Goal: Task Accomplishment & Management: Use online tool/utility

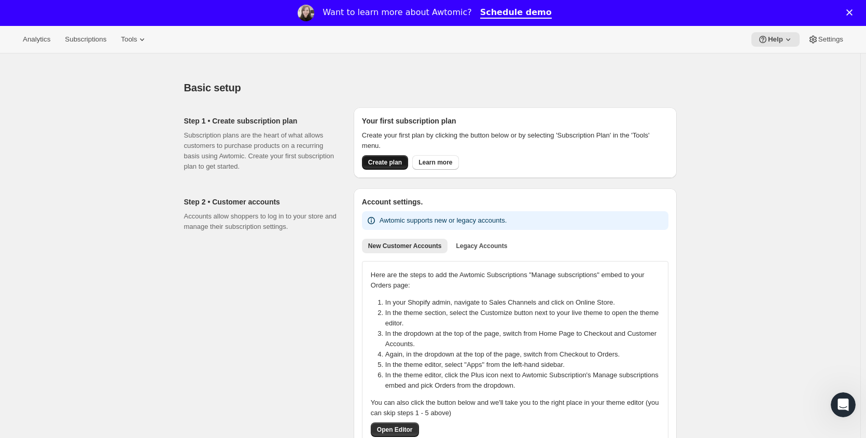
click at [375, 161] on span "Create plan" at bounding box center [385, 162] width 34 height 8
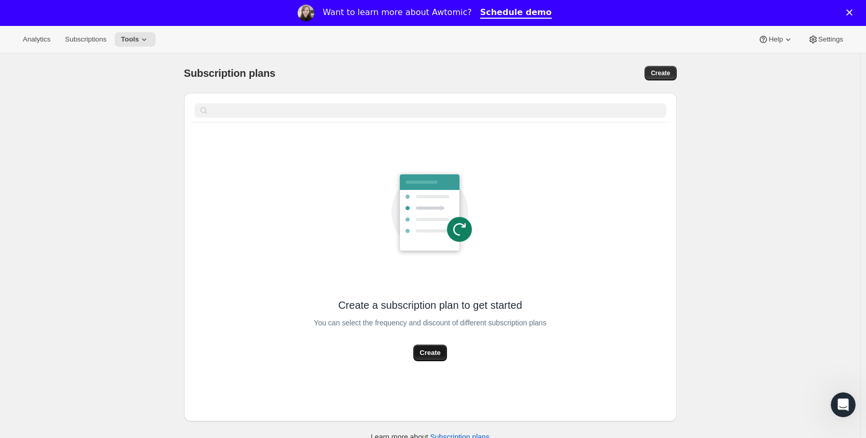
click at [431, 351] on span "Create" at bounding box center [430, 353] width 21 height 10
select select "WEEK"
select select "MONTH"
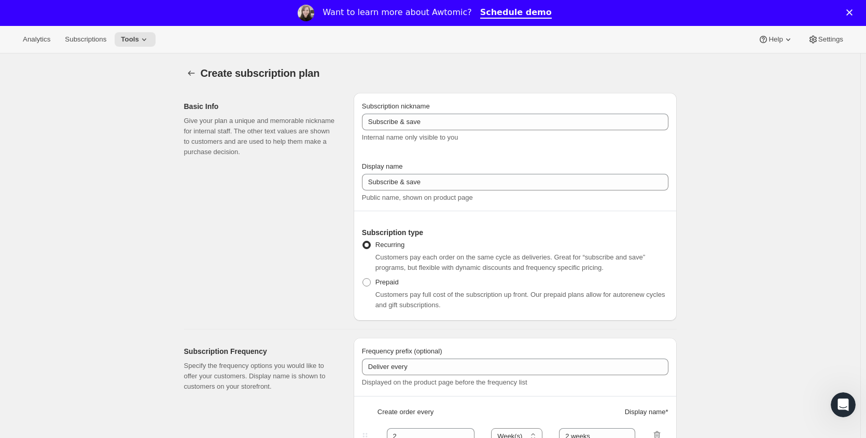
click at [424, 113] on div "Subscription nickname Subscribe & save Internal name only visible to you" at bounding box center [515, 122] width 307 height 42
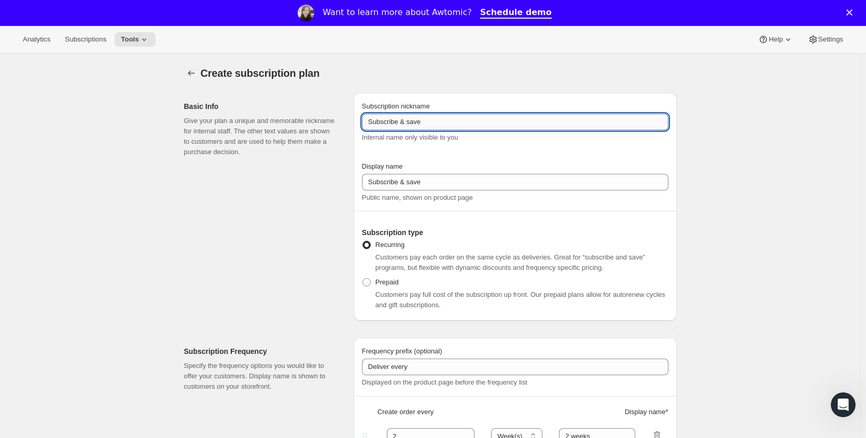
click at [413, 125] on input "Subscribe & save" at bounding box center [515, 122] width 307 height 17
type input "Kit mensal"
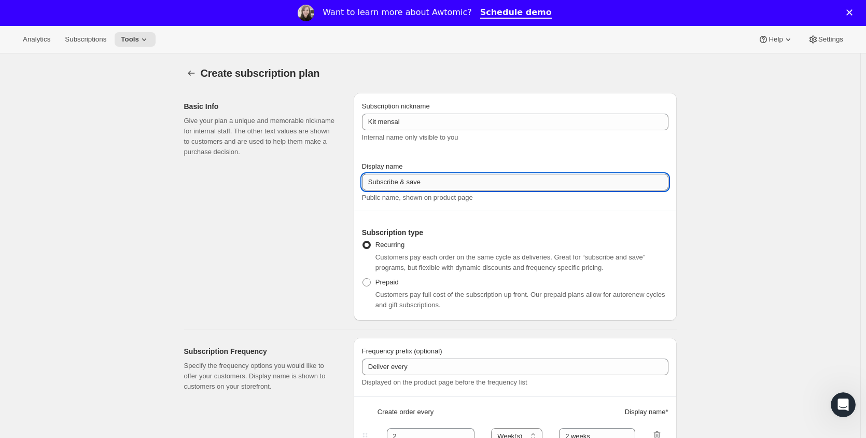
click at [440, 176] on input "Subscribe & save" at bounding box center [515, 182] width 307 height 17
paste input "Kit mensal"
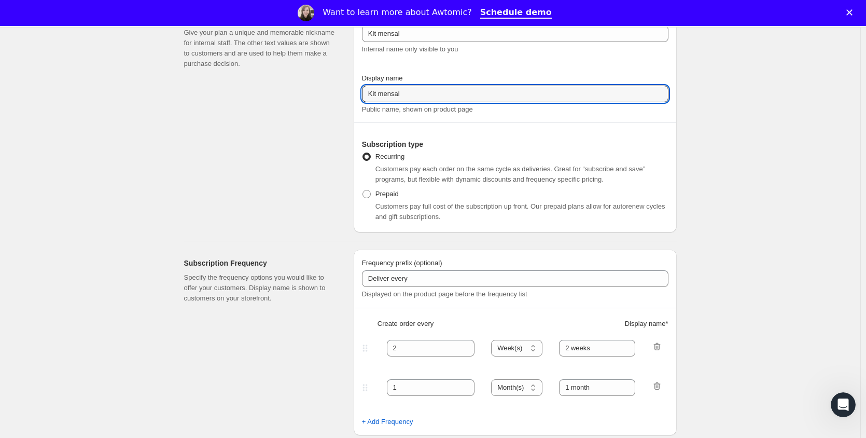
scroll to position [104, 0]
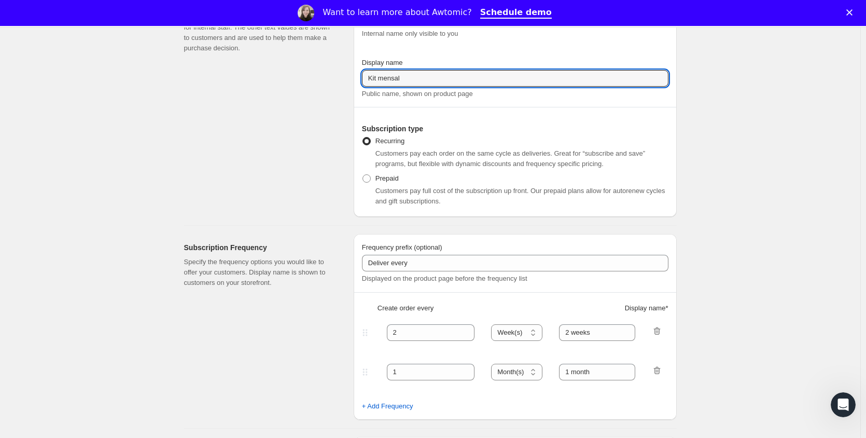
type input "Kit mensal"
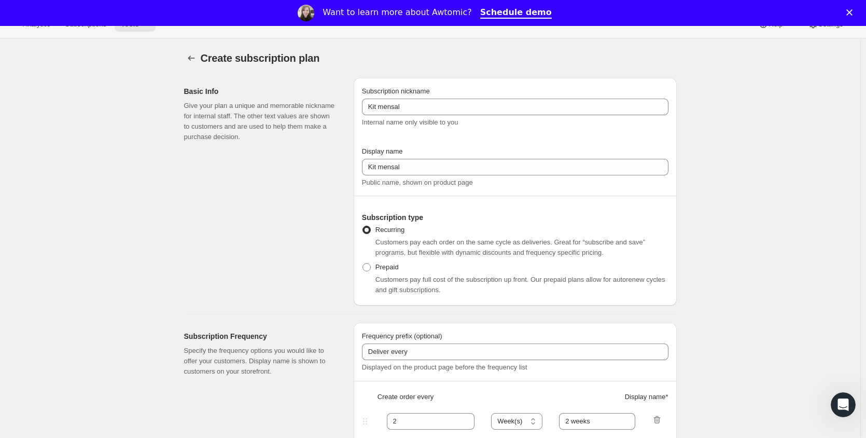
scroll to position [0, 0]
